Goal: Task Accomplishment & Management: Use online tool/utility

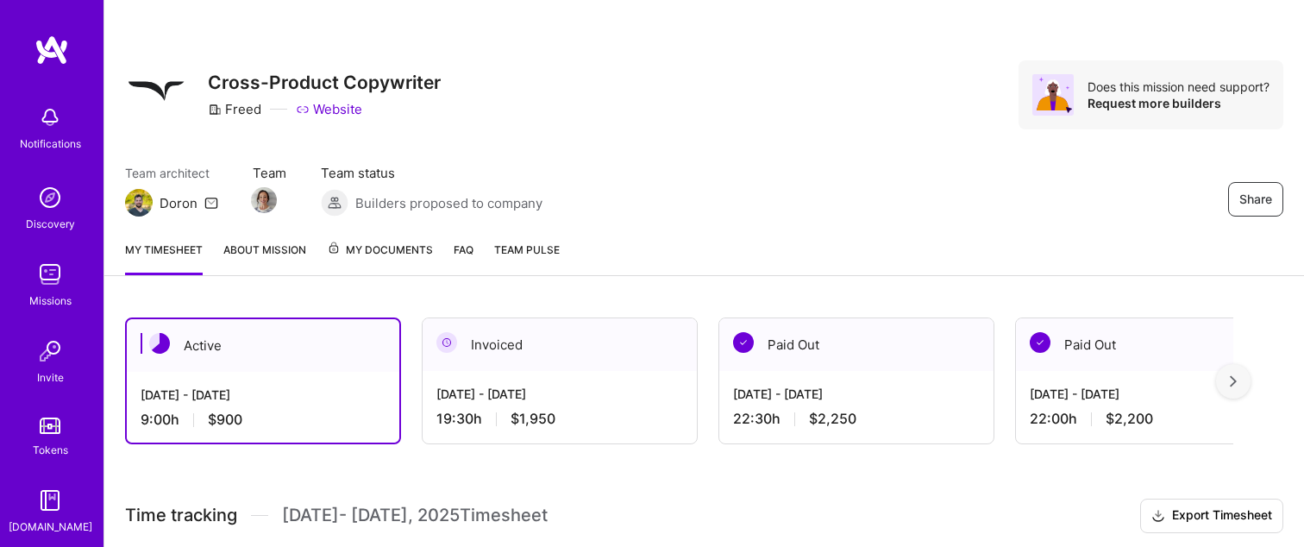
click at [239, 387] on div "[DATE] - [DATE]" at bounding box center [263, 394] width 245 height 18
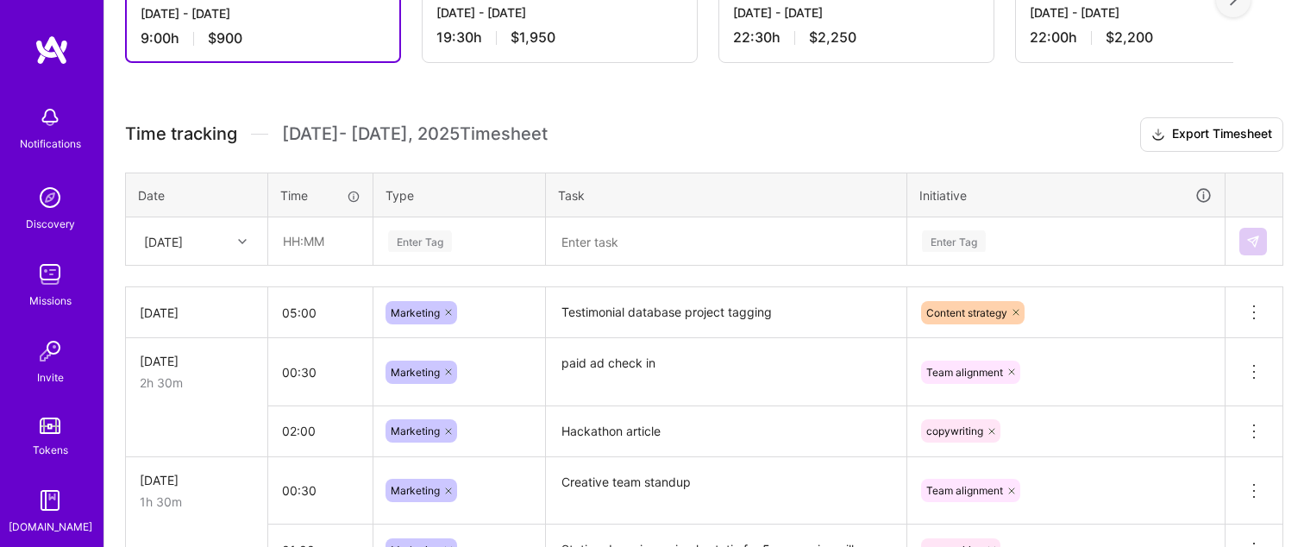
scroll to position [379, 0]
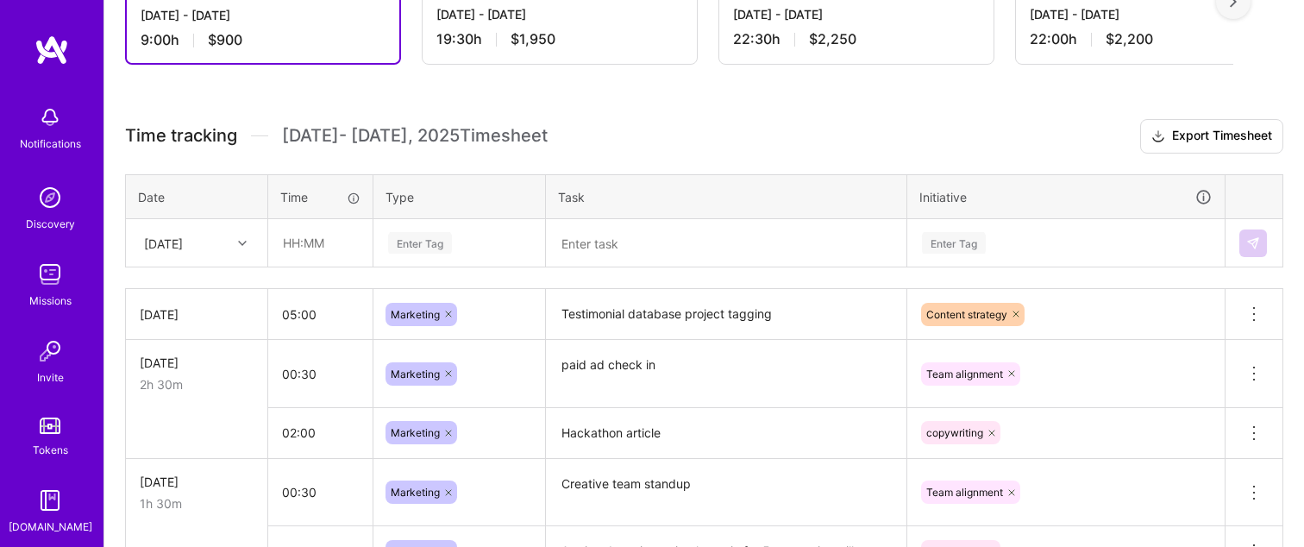
click at [232, 245] on div at bounding box center [244, 243] width 27 height 22
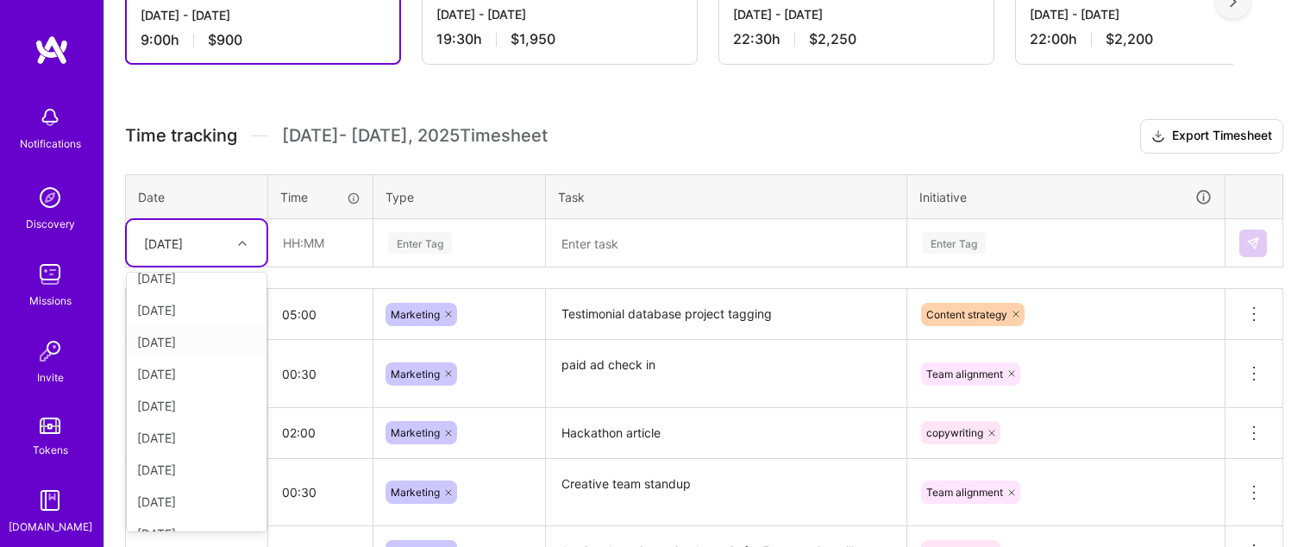
scroll to position [99, 0]
click at [193, 481] on div "[DATE]" at bounding box center [197, 480] width 140 height 32
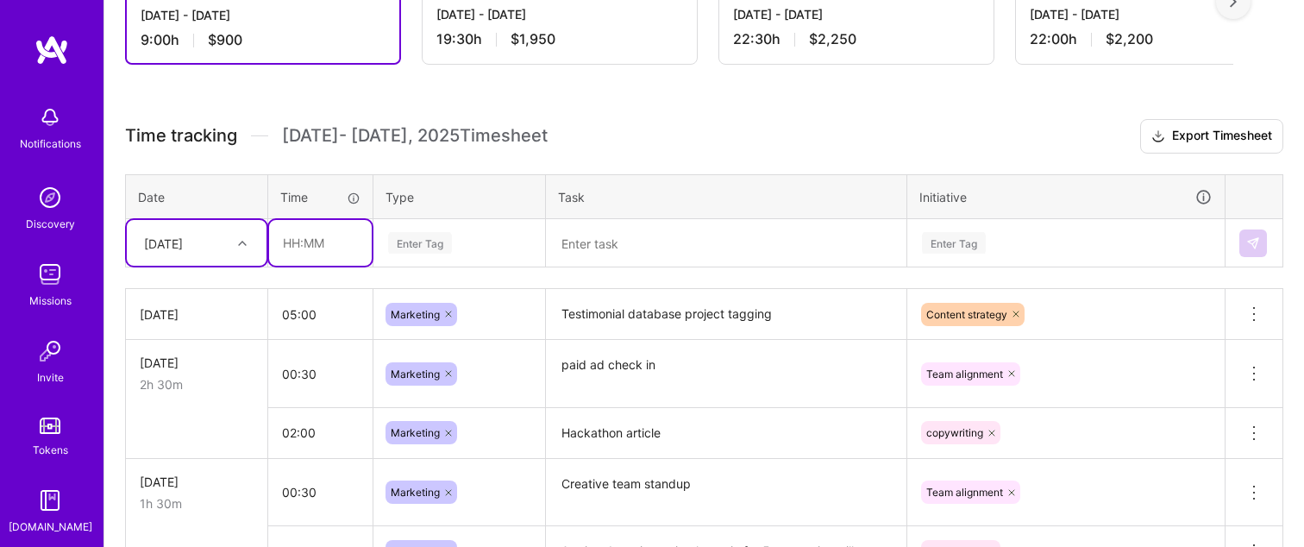
click at [291, 241] on input "text" at bounding box center [320, 243] width 103 height 46
type input "00:30"
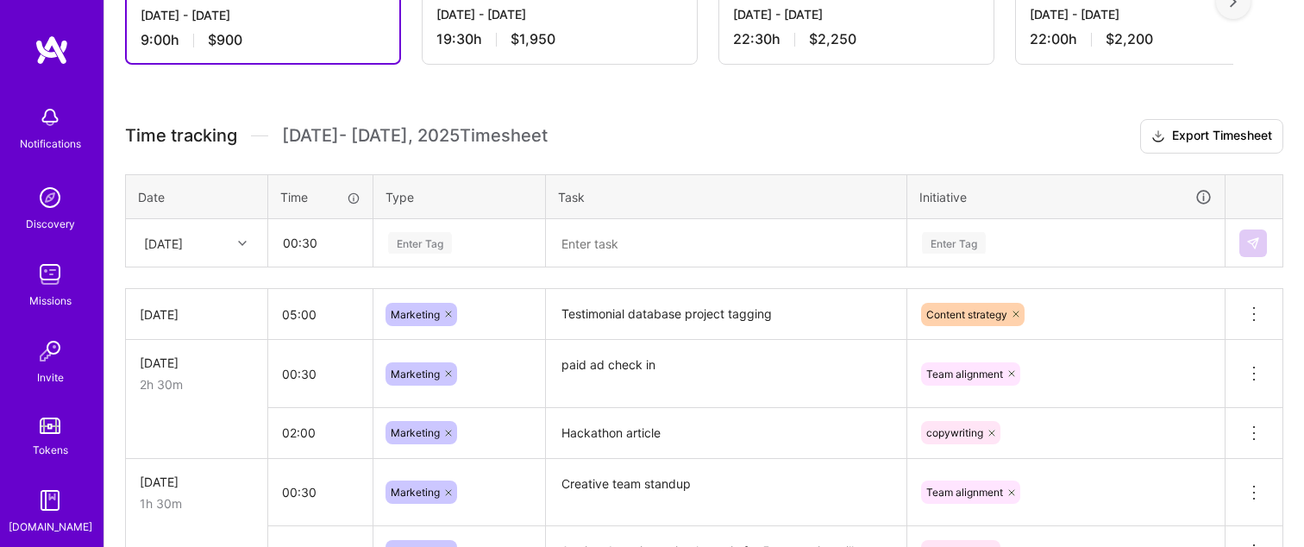
click at [396, 240] on div "Enter Tag" at bounding box center [420, 242] width 64 height 27
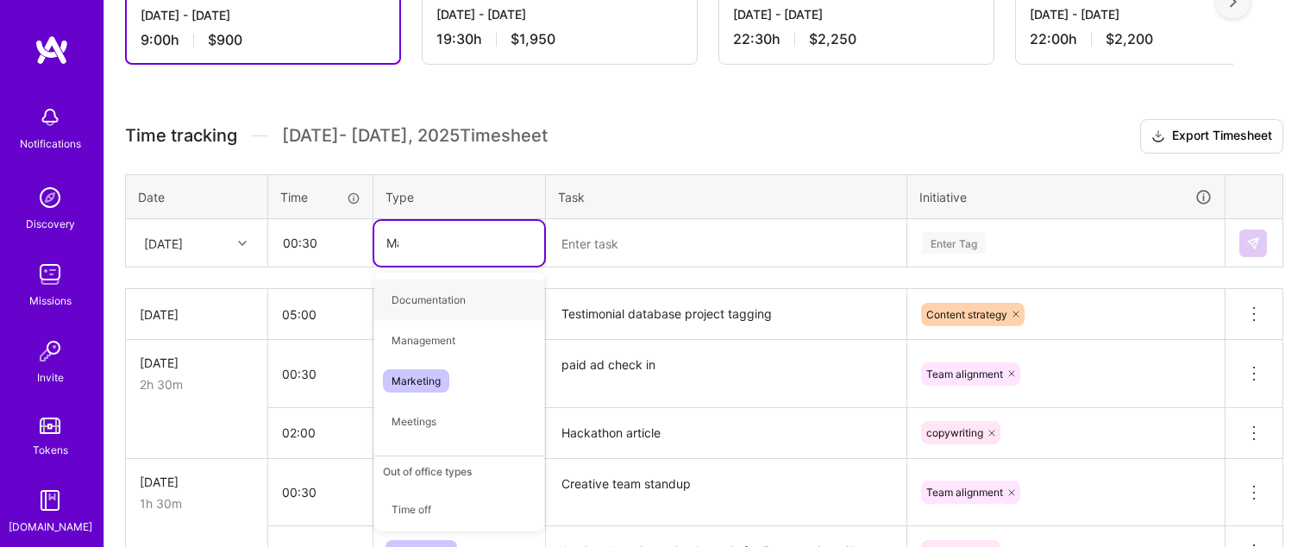
type input "Market"
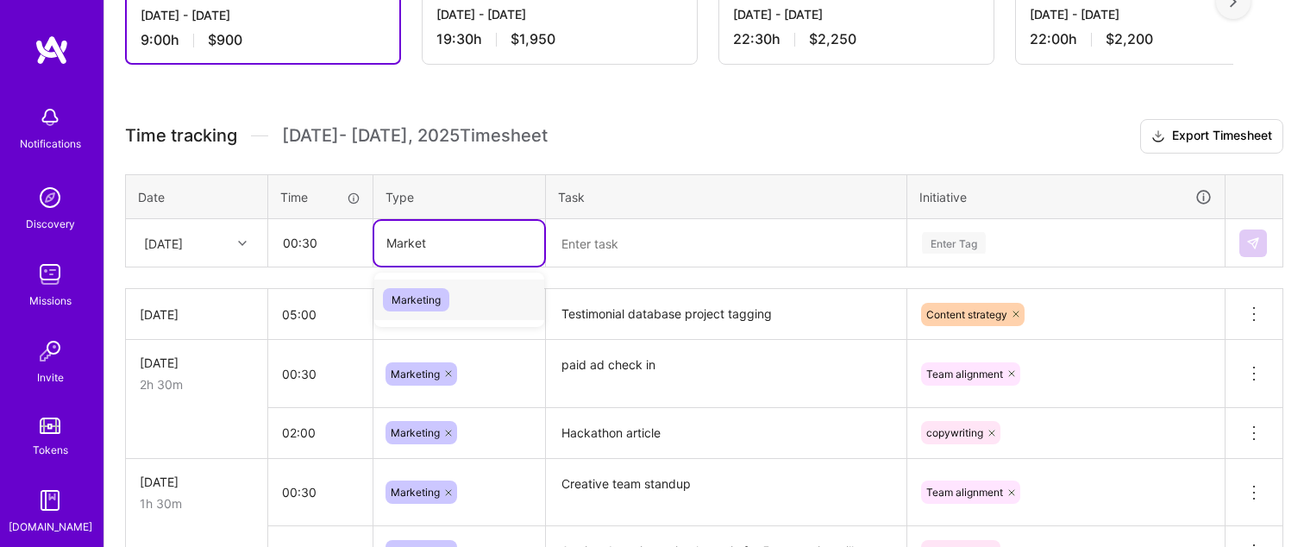
click at [408, 291] on span "Marketing" at bounding box center [416, 299] width 66 height 23
click at [589, 254] on textarea at bounding box center [726, 243] width 357 height 45
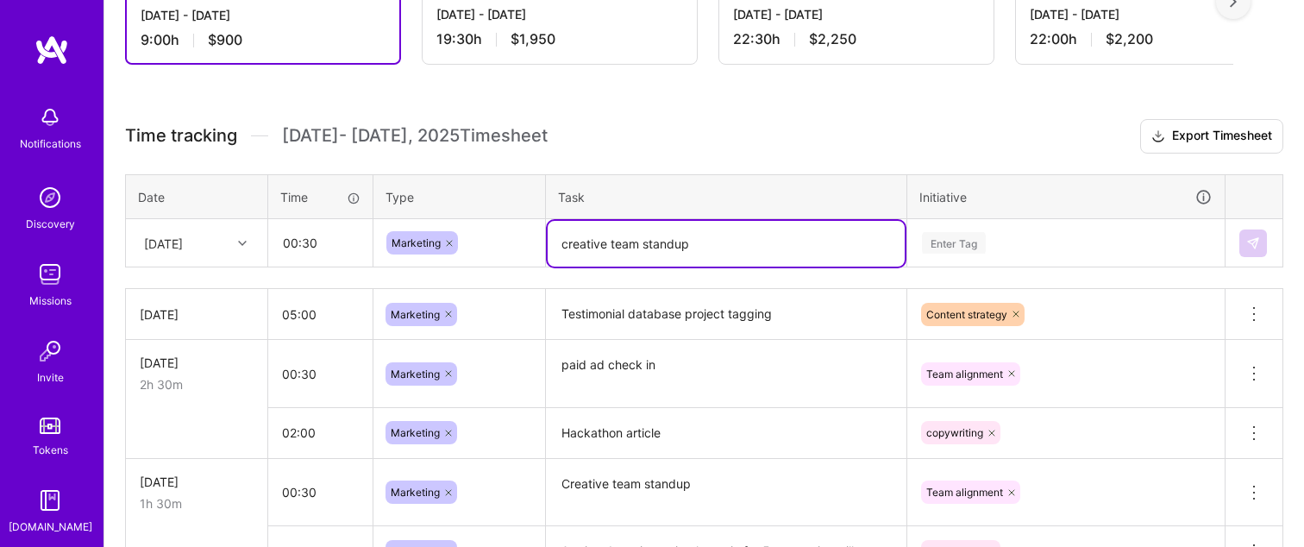
type textarea "creative team standup"
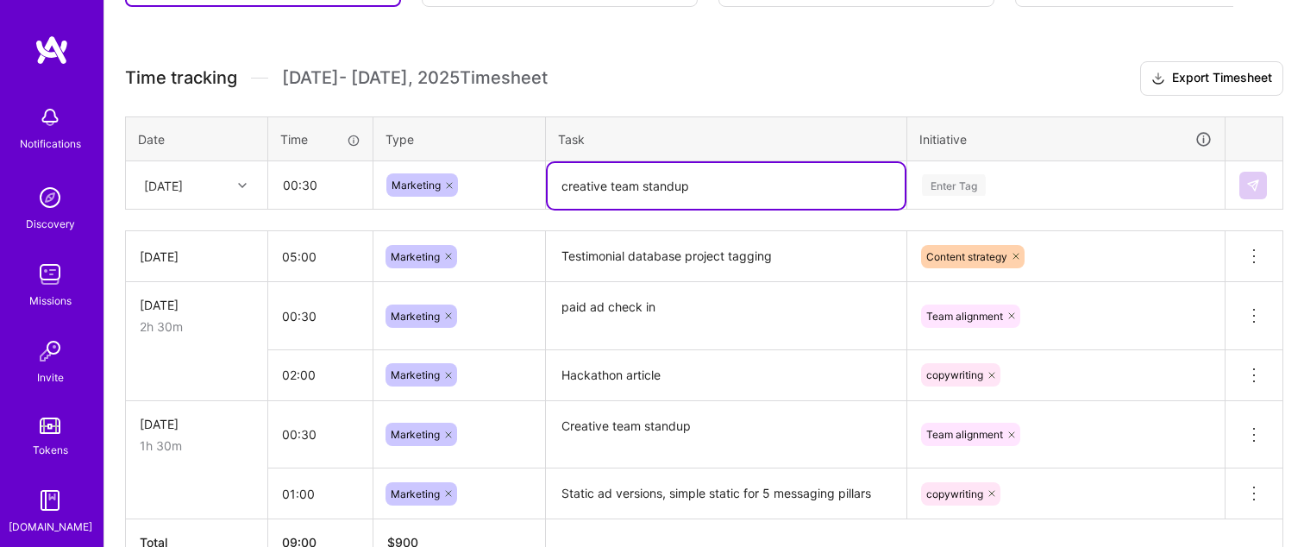
click at [956, 208] on div "Enter Tag" at bounding box center [1066, 185] width 316 height 45
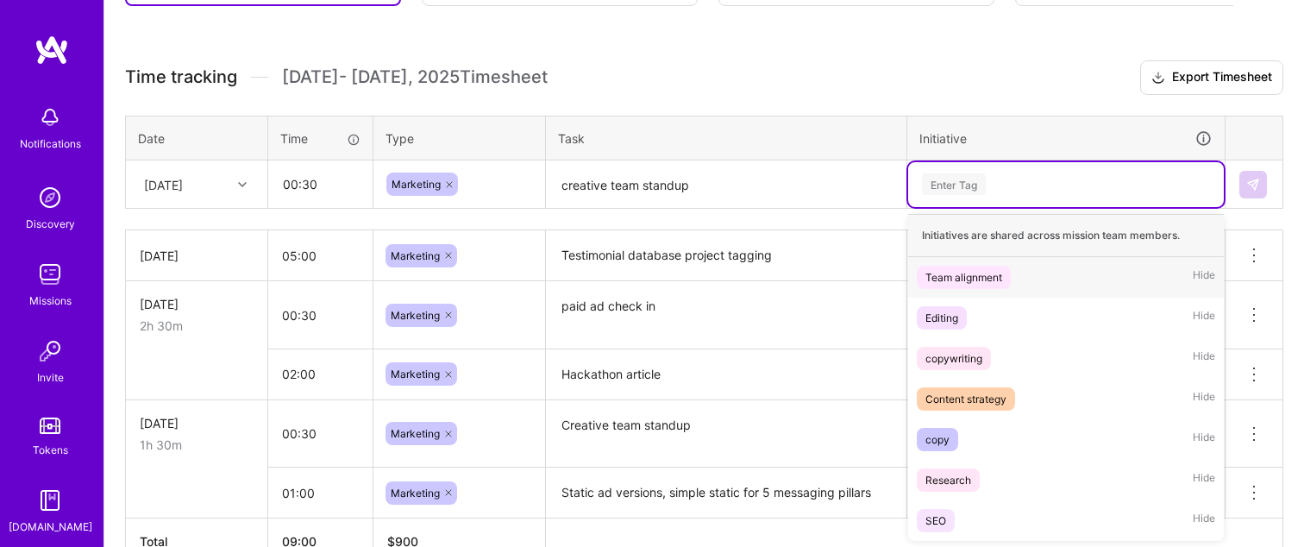
click at [949, 274] on div "Team alignment" at bounding box center [963, 277] width 77 height 18
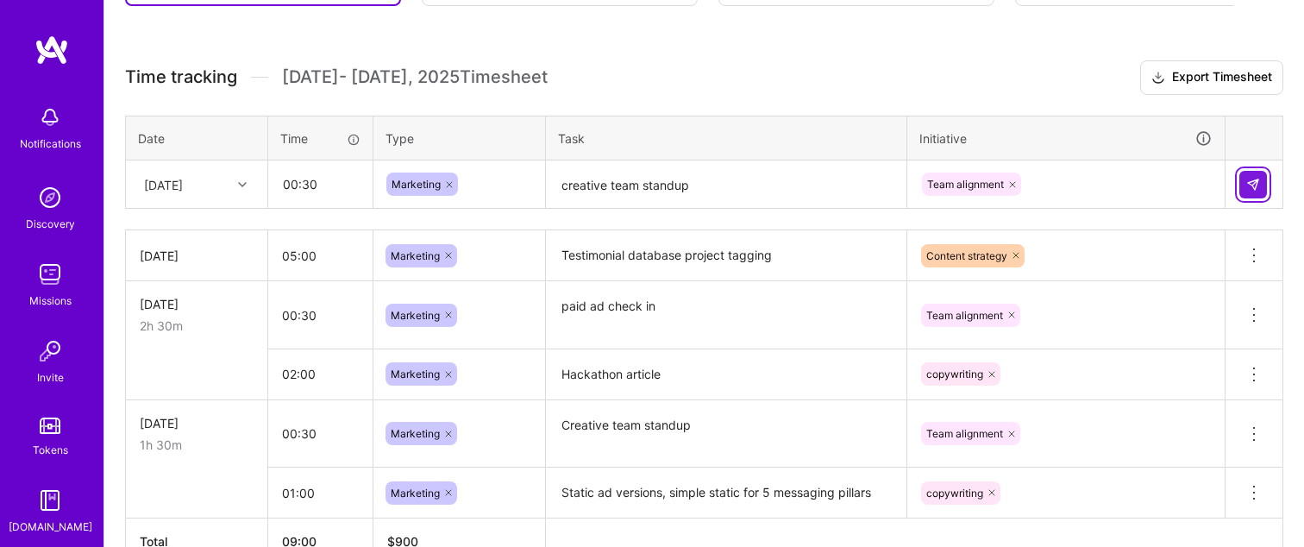
click at [1242, 180] on button at bounding box center [1253, 185] width 28 height 28
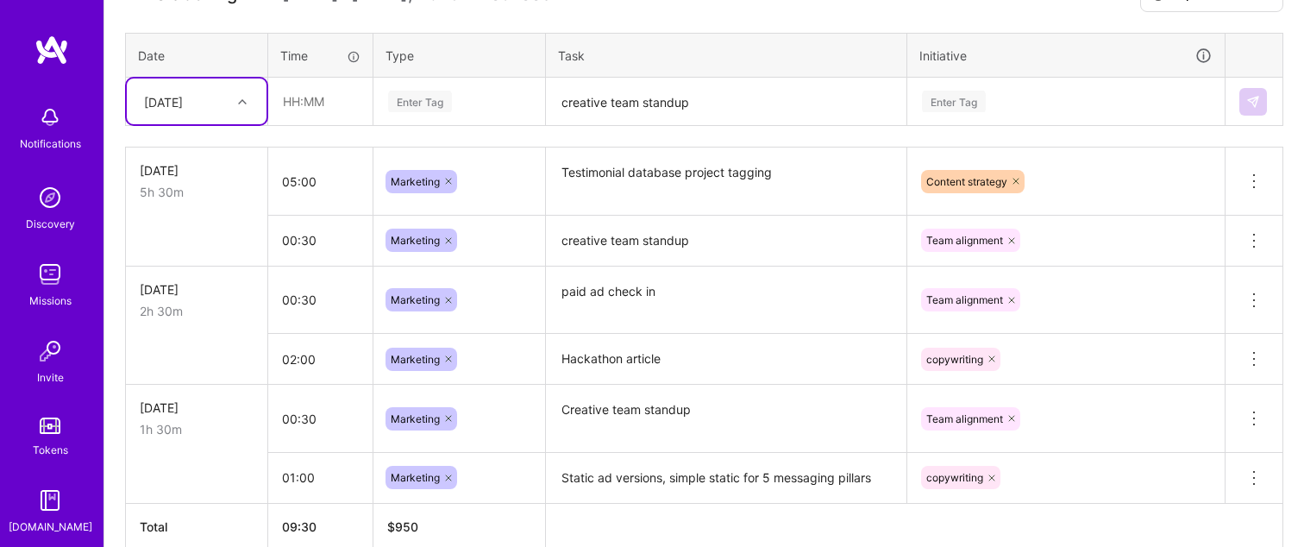
scroll to position [493, 0]
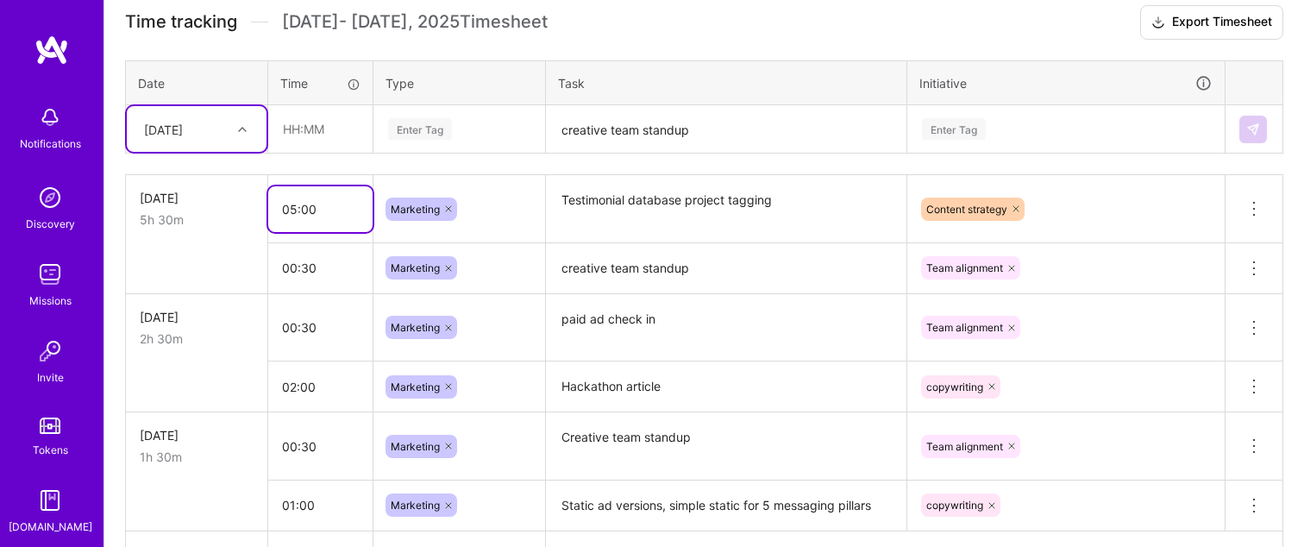
click at [292, 197] on input "05:00" at bounding box center [320, 209] width 104 height 46
click at [304, 203] on input "05:00" at bounding box center [320, 209] width 104 height 46
type input "05:30"
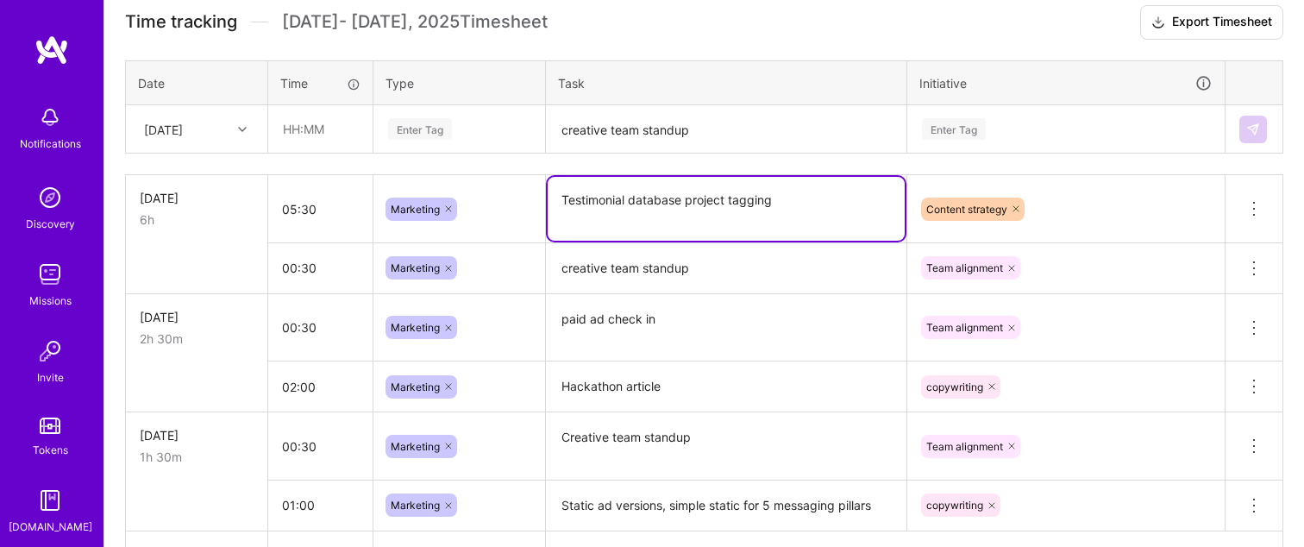
click at [621, 211] on textarea "Testimonial database project tagging" at bounding box center [726, 209] width 357 height 64
click at [657, 319] on textarea "paid ad check in" at bounding box center [726, 328] width 357 height 65
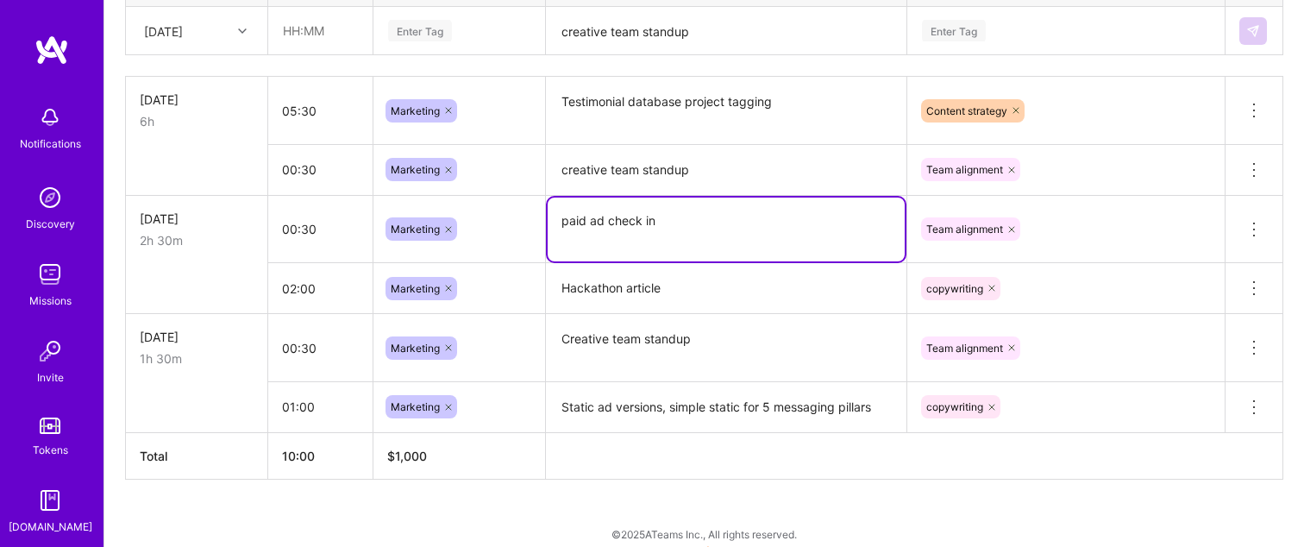
scroll to position [608, 0]
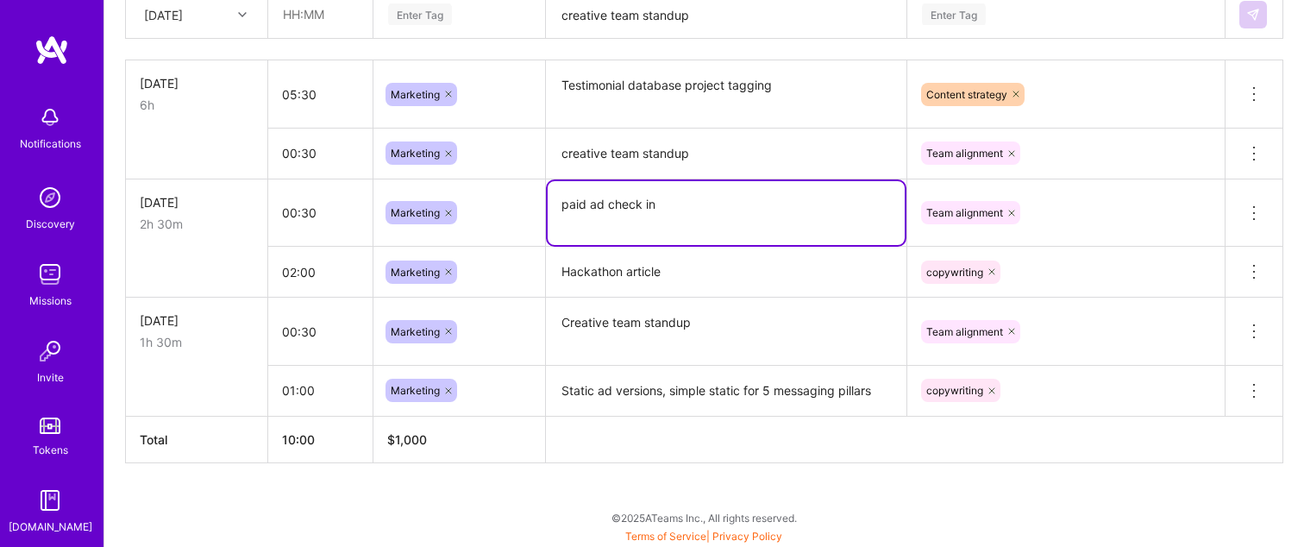
click at [604, 454] on th at bounding box center [914, 439] width 737 height 47
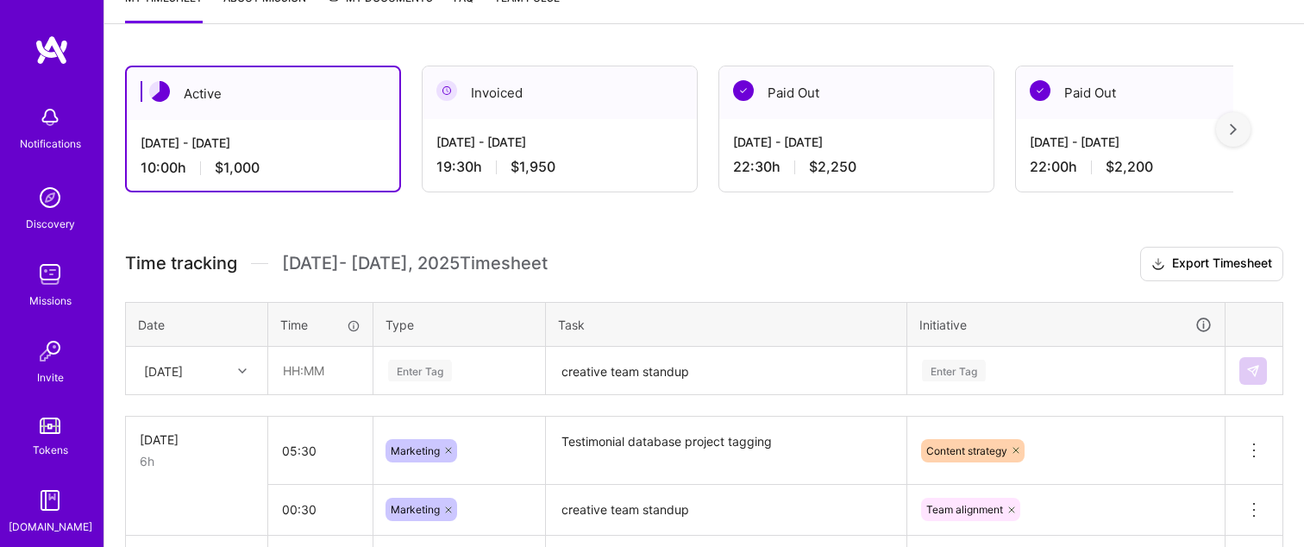
scroll to position [280, 0]
